Goal: Check status

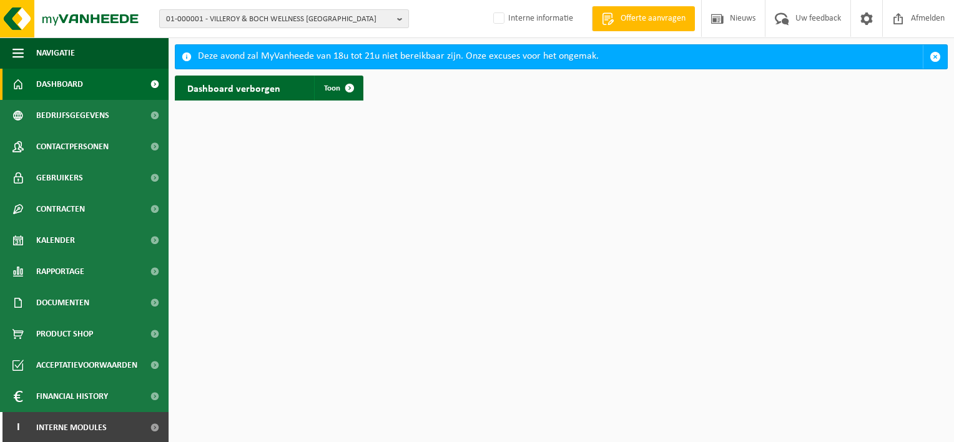
click at [308, 21] on span "01-000001 - VILLEROY & BOCH WELLNESS NV" at bounding box center [279, 19] width 226 height 19
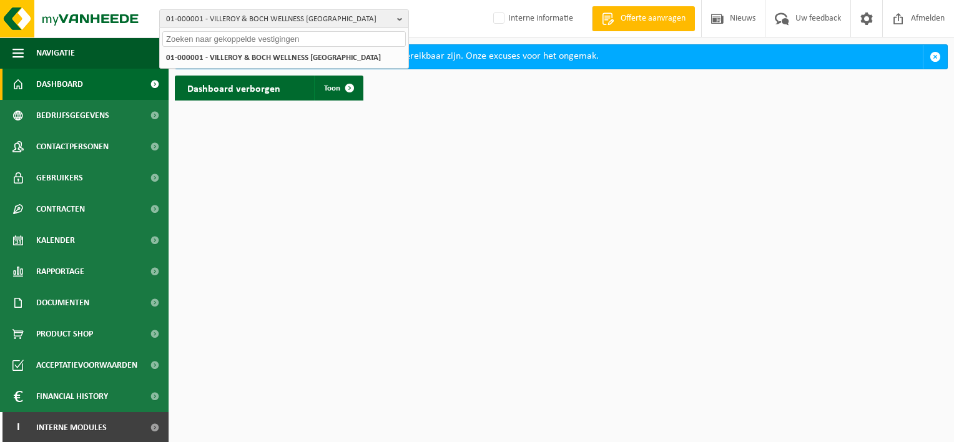
click at [254, 45] on input "text" at bounding box center [284, 39] width 244 height 16
click at [302, 39] on input "text" at bounding box center [284, 39] width 244 height 16
paste input "10-897219"
type input "10-897219"
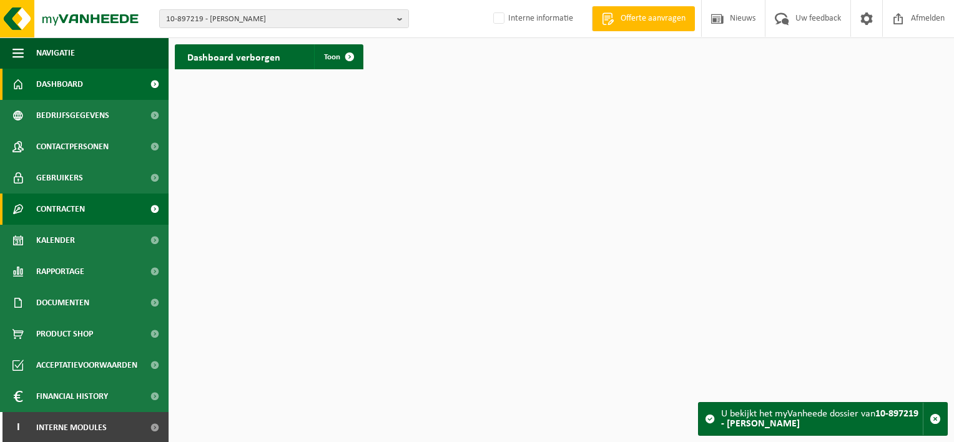
click at [77, 208] on span "Contracten" at bounding box center [60, 209] width 49 height 31
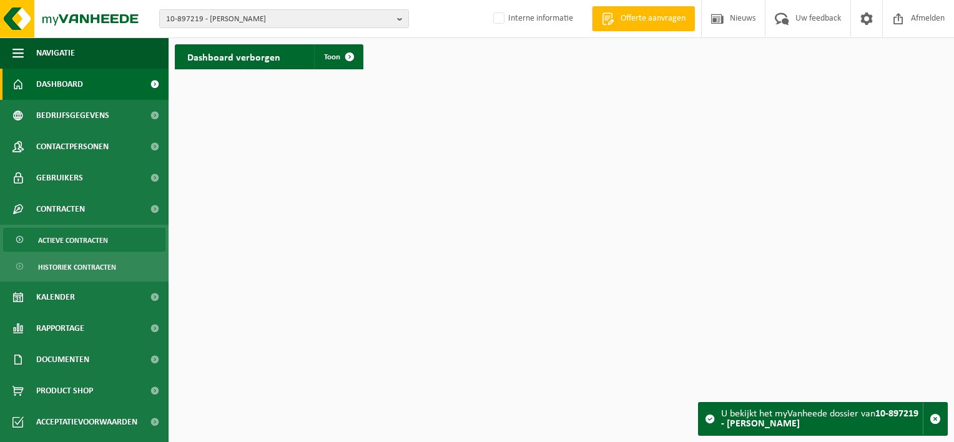
click at [91, 239] on span "Actieve contracten" at bounding box center [73, 241] width 70 height 24
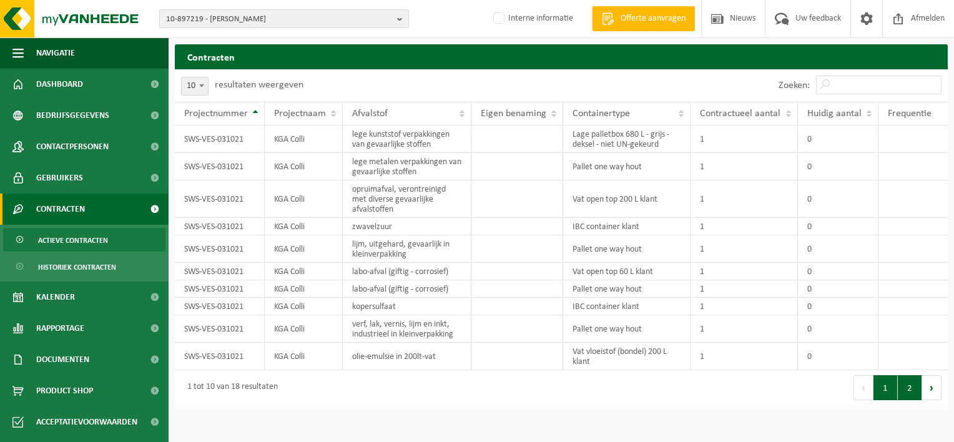
click at [906, 386] on button "2" at bounding box center [910, 387] width 24 height 25
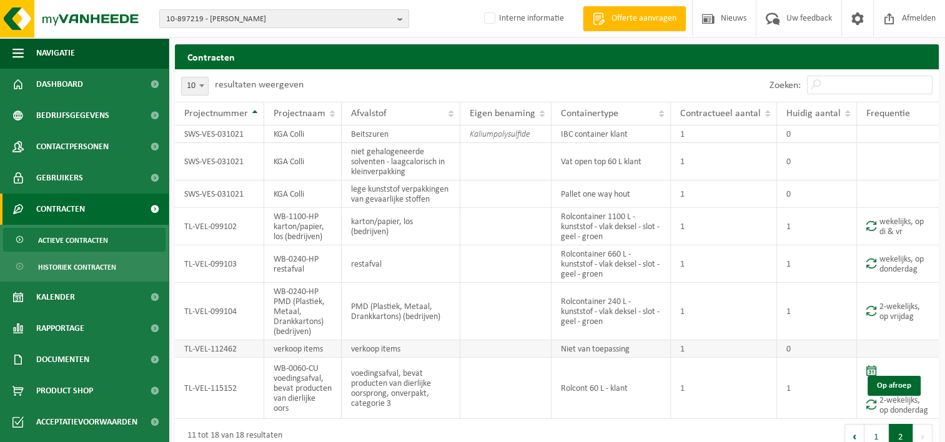
scroll to position [17, 0]
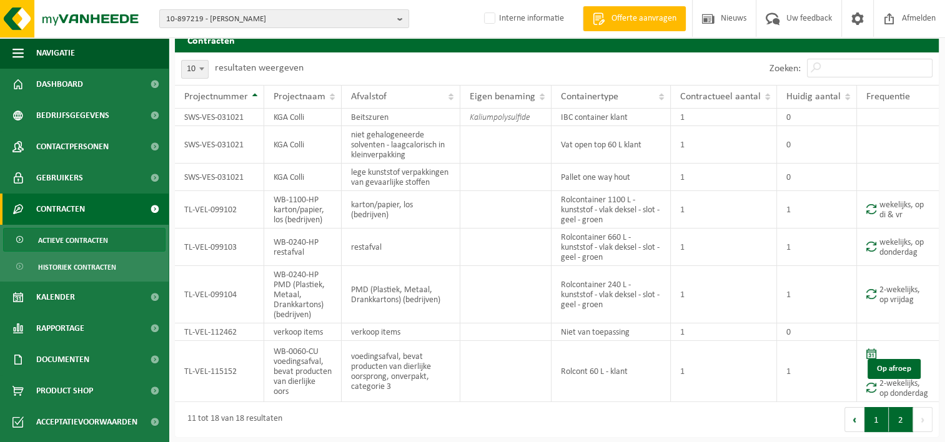
click at [884, 417] on button "1" at bounding box center [876, 419] width 24 height 25
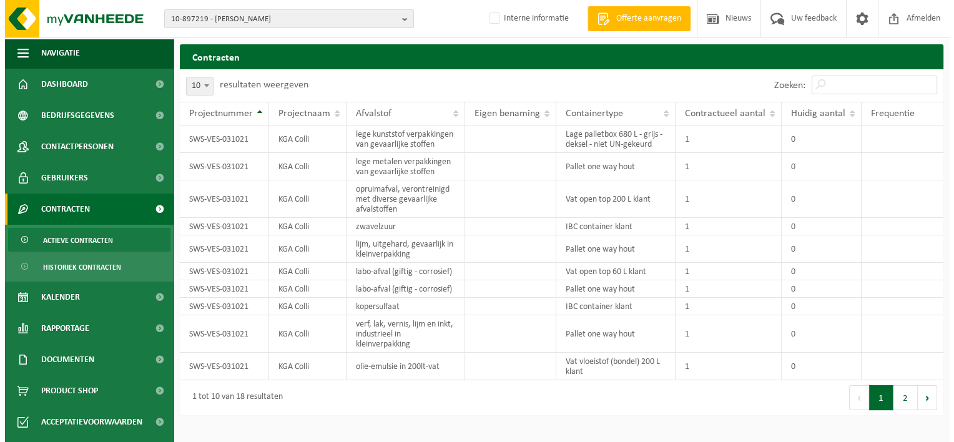
scroll to position [0, 0]
